Goal: Task Accomplishment & Management: Use online tool/utility

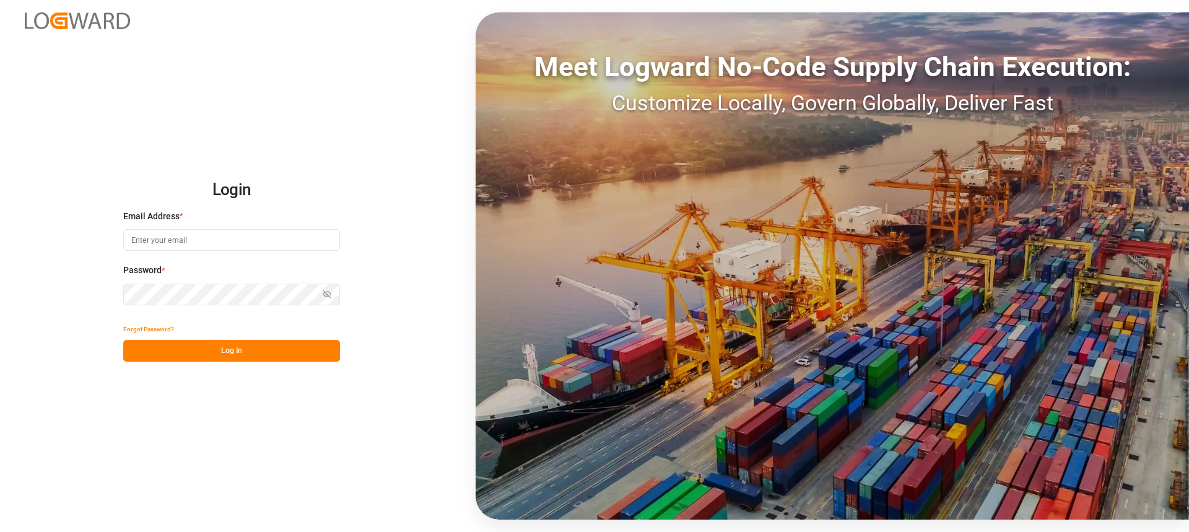
type input "[PERSON_NAME][EMAIL_ADDRESS][PERSON_NAME][DOMAIN_NAME]"
click at [315, 347] on button "Log In" at bounding box center [231, 351] width 217 height 22
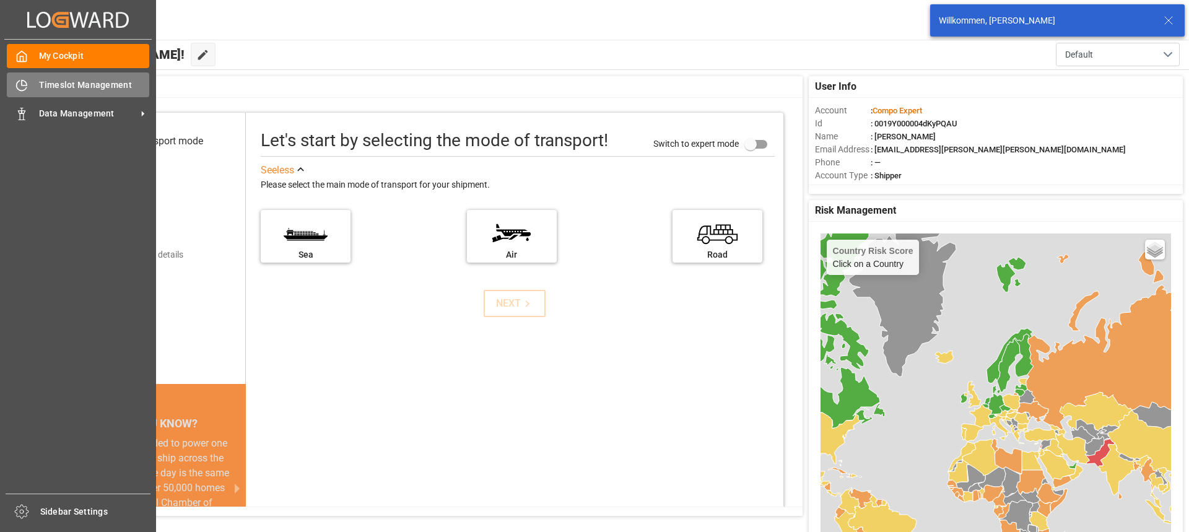
click at [42, 90] on span "Timeslot Management" at bounding box center [94, 85] width 111 height 13
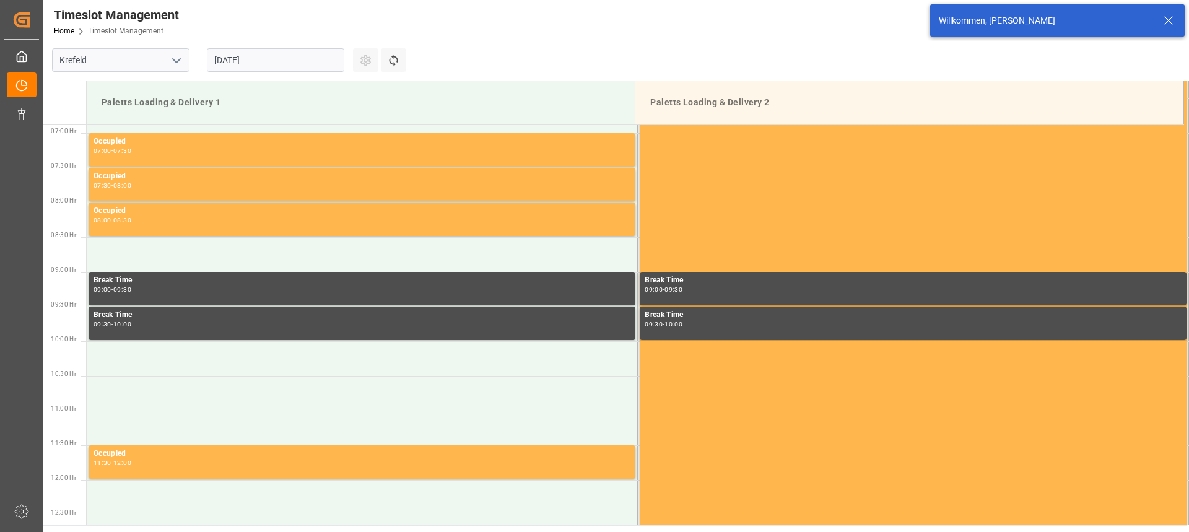
scroll to position [478, 0]
click at [238, 64] on input "[DATE]" at bounding box center [276, 60] width 138 height 24
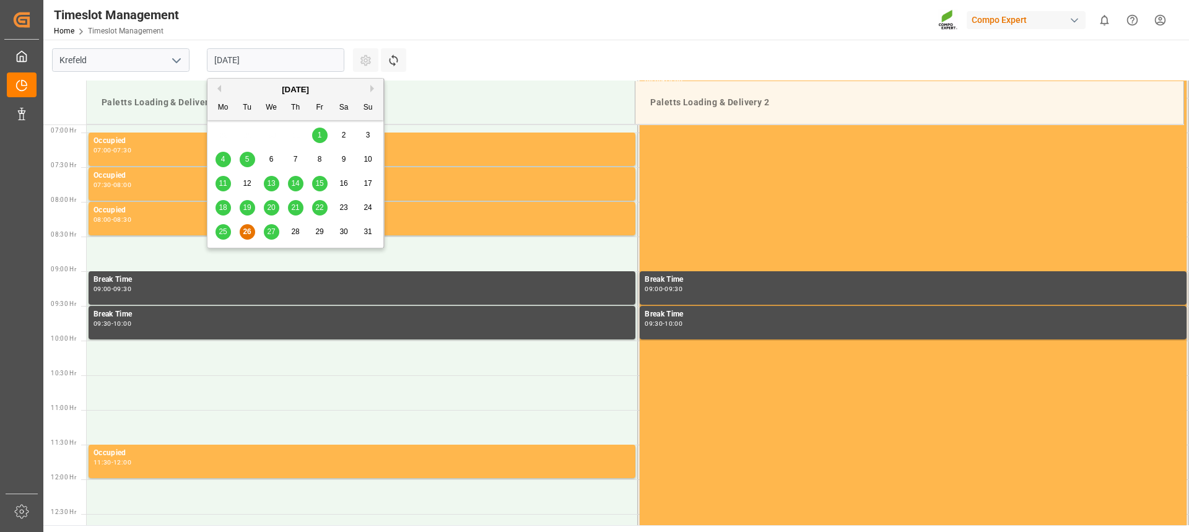
click at [224, 234] on span "25" at bounding box center [223, 231] width 8 height 9
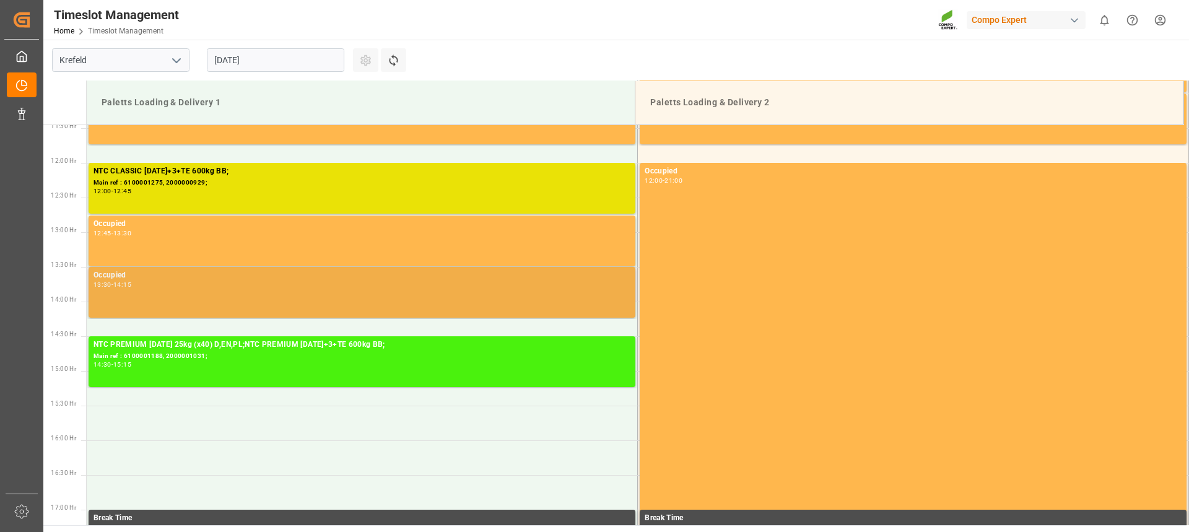
scroll to position [725, 0]
